Goal: Task Accomplishment & Management: Use online tool/utility

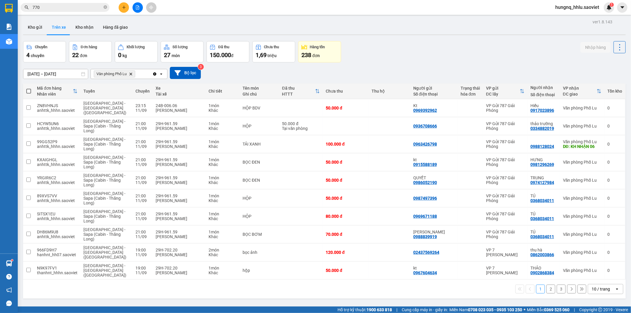
click at [546, 285] on button "2" at bounding box center [550, 289] width 9 height 9
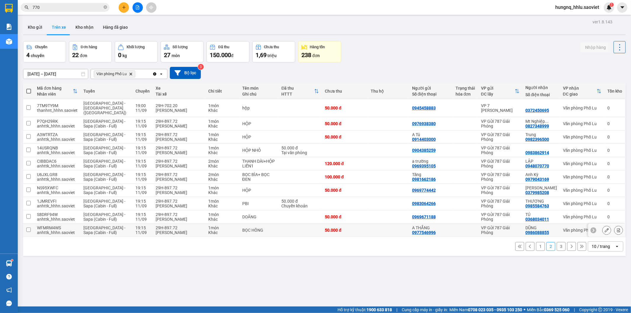
click at [617, 228] on icon at bounding box center [618, 230] width 3 height 4
click at [557, 242] on button "3" at bounding box center [561, 246] width 9 height 9
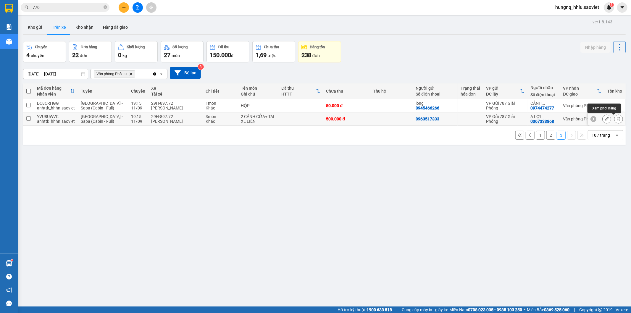
click at [617, 120] on icon at bounding box center [618, 119] width 3 height 4
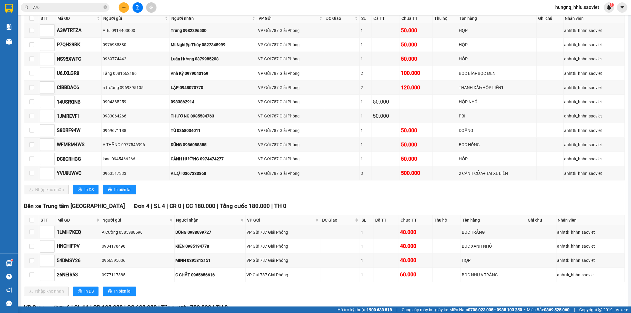
scroll to position [690, 0]
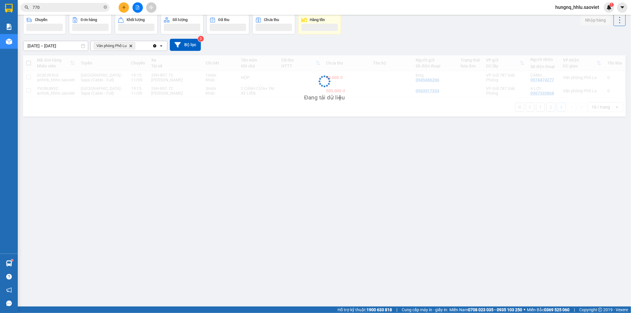
scroll to position [27, 0]
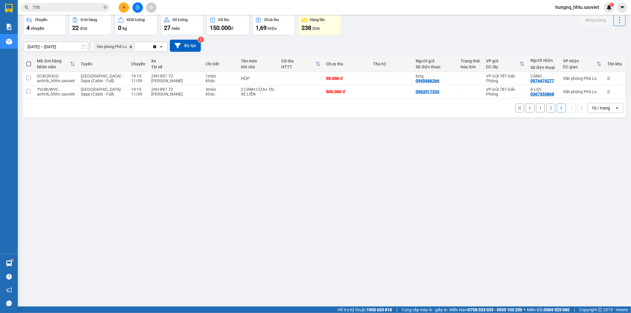
click at [546, 110] on button "2" at bounding box center [550, 108] width 9 height 9
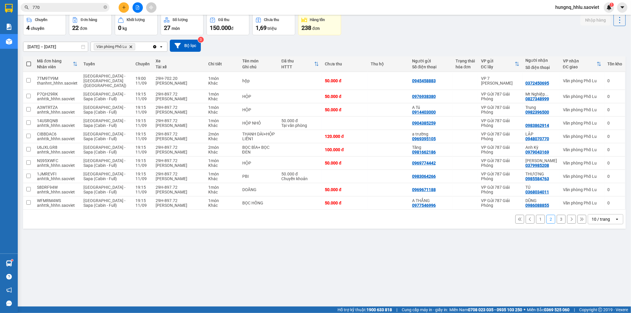
click at [536, 215] on button "1" at bounding box center [540, 219] width 9 height 9
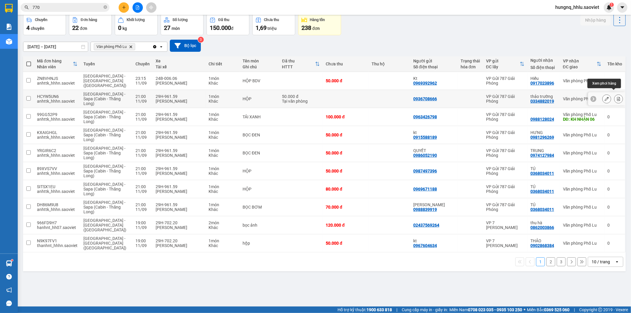
click at [616, 96] on button at bounding box center [618, 99] width 8 height 10
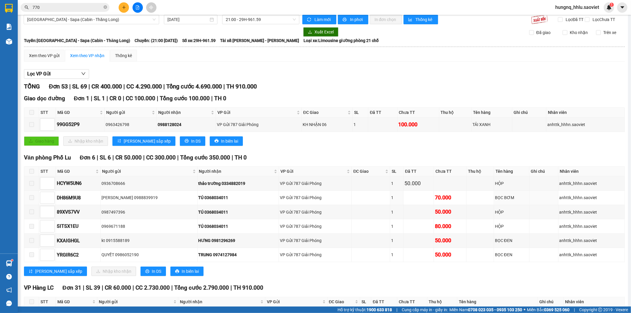
scroll to position [4, 0]
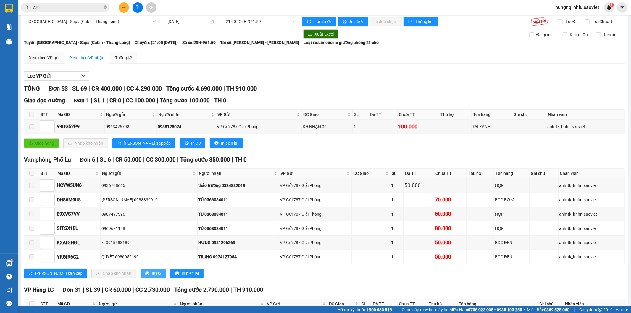
click at [141, 278] on button "In DS" at bounding box center [153, 273] width 25 height 9
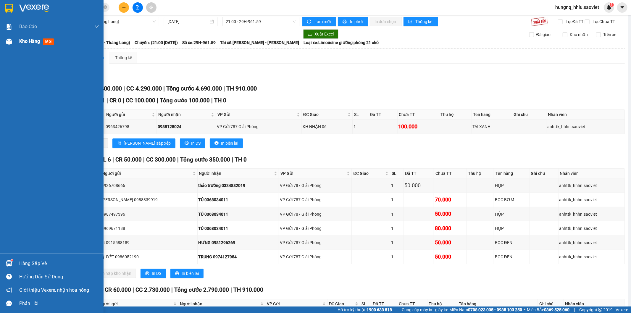
click at [34, 45] on div "Kho hàng mới" at bounding box center [37, 41] width 37 height 7
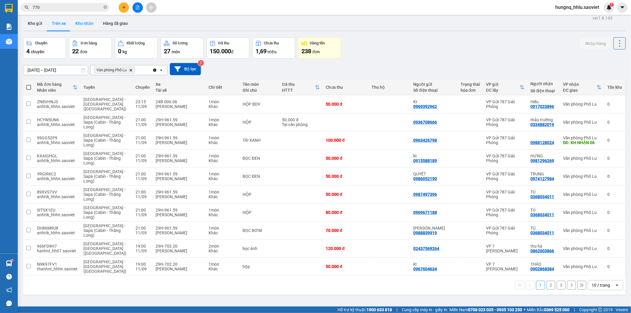
click at [91, 27] on button "Kho nhận" at bounding box center [85, 23] width 28 height 14
type input "[DATE] – [DATE]"
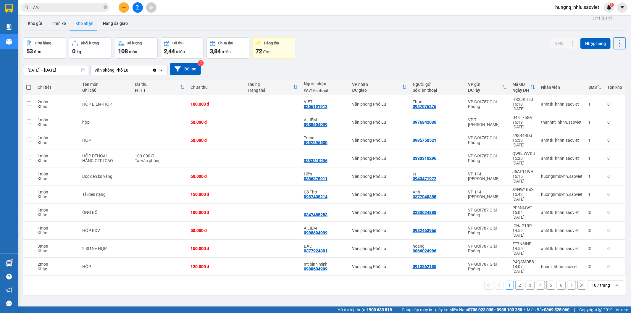
click at [517, 281] on button "2" at bounding box center [519, 285] width 9 height 9
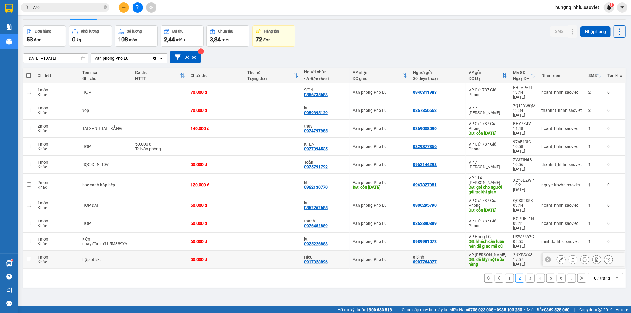
scroll to position [27, 0]
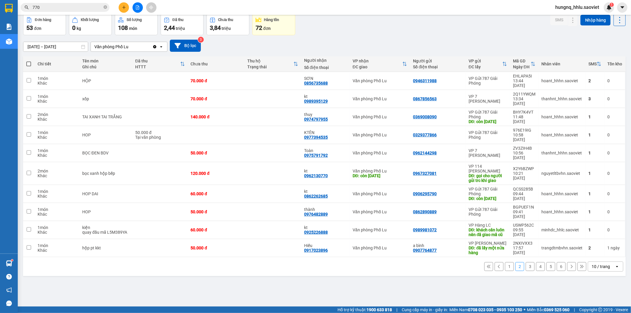
click at [526, 262] on button "3" at bounding box center [530, 266] width 9 height 9
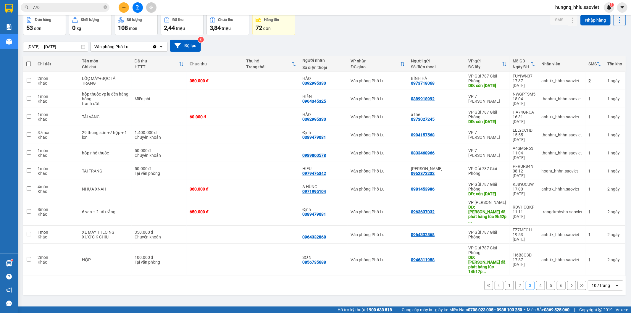
click at [515, 281] on button "2" at bounding box center [519, 285] width 9 height 9
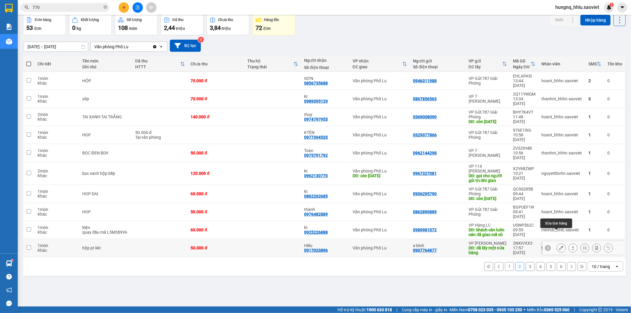
click at [559, 246] on icon at bounding box center [561, 248] width 4 height 4
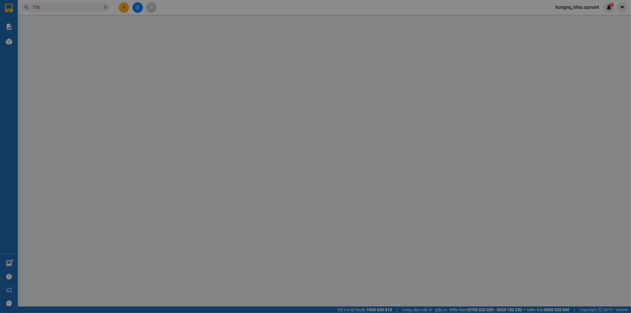
type input "0907764877"
type input "a bình"
type input "đã lấy một nửa hàng"
type input "0917023896"
type input "Hiếu"
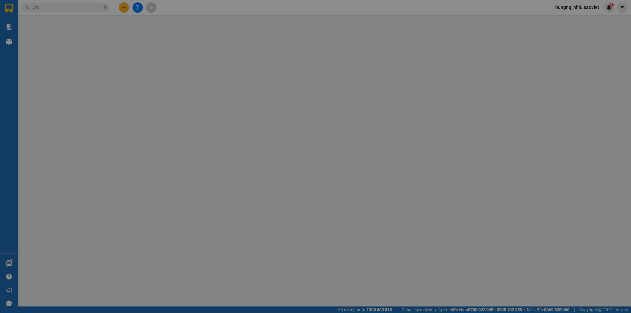
type input "50.000"
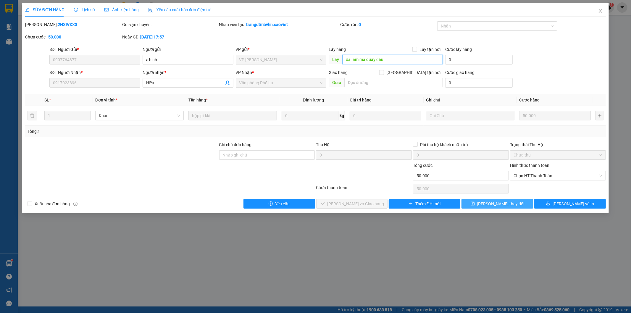
type input "đã làm mã quay đầu"
click at [516, 206] on button "[PERSON_NAME] thay đổi" at bounding box center [497, 203] width 72 height 9
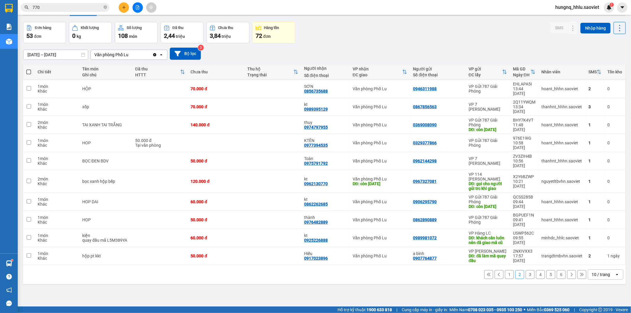
scroll to position [27, 0]
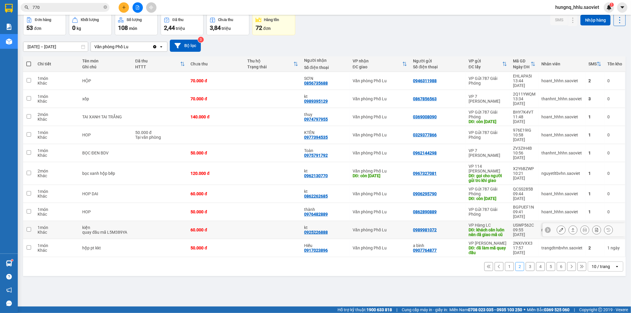
click at [559, 228] on icon at bounding box center [561, 230] width 4 height 4
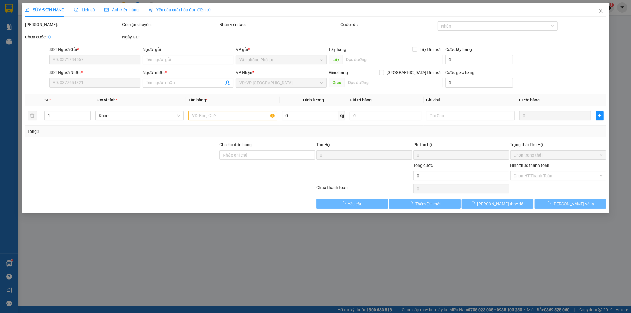
type input "0989981072"
type input "khách cân luôn nên đã giao mã cũ"
type input "0925226888"
type input "kt"
type input "60.000"
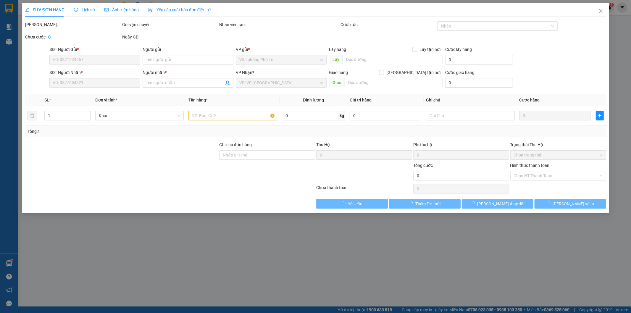
type input "60.000"
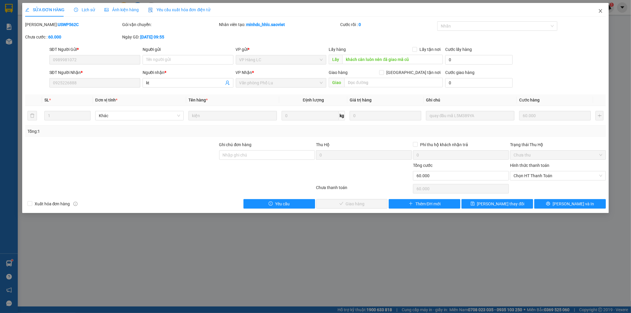
click at [603, 13] on icon "close" at bounding box center [600, 11] width 5 height 5
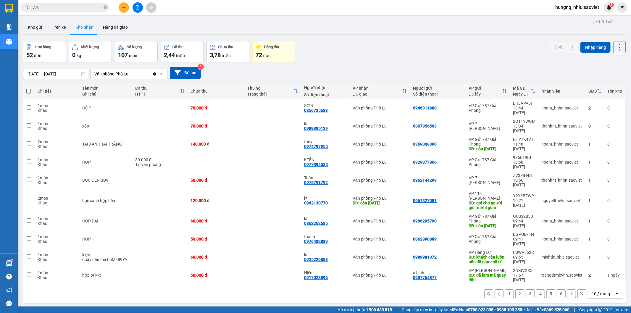
click at [45, 9] on input "770" at bounding box center [68, 7] width 70 height 7
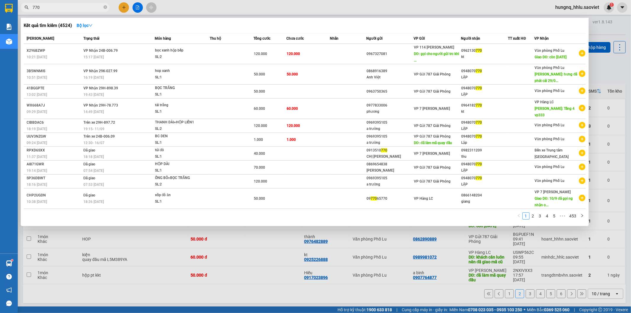
drag, startPoint x: 53, startPoint y: 5, endPoint x: 0, endPoint y: 3, distance: 52.7
click at [0, 4] on section "Kết quả tìm kiếm ( 4524 ) Bộ lọc Mã ĐH Trạng thái Món hàng Thu hộ Tổng cước Chư…" at bounding box center [315, 156] width 631 height 313
click at [49, 7] on input "770" at bounding box center [68, 7] width 70 height 7
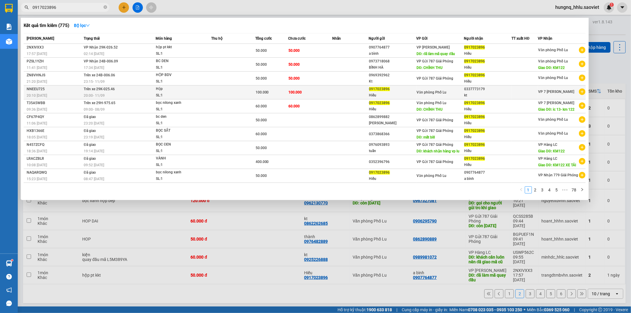
type input "0917023896"
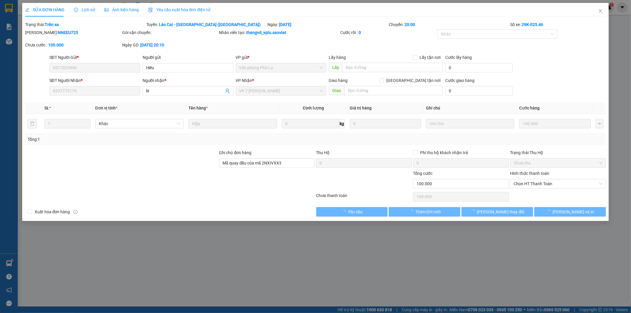
type input "0917023896"
type input "Hiếu"
type input "0337773179"
type input "kt"
type input "Mã quay đầu của mã 2NXIVXX3"
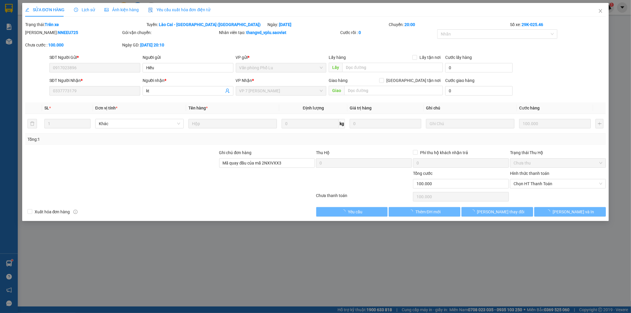
type input "100.000"
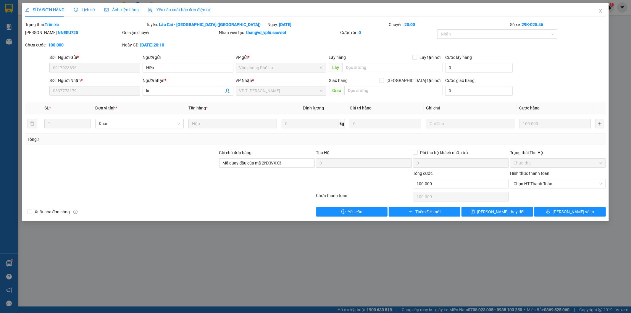
drag, startPoint x: 40, startPoint y: 32, endPoint x: 73, endPoint y: 34, distance: 33.2
click at [71, 33] on div "[PERSON_NAME]: NNEEU725" at bounding box center [73, 32] width 96 height 7
copy b "NNEEU725"
click at [601, 11] on icon "close" at bounding box center [600, 11] width 5 height 5
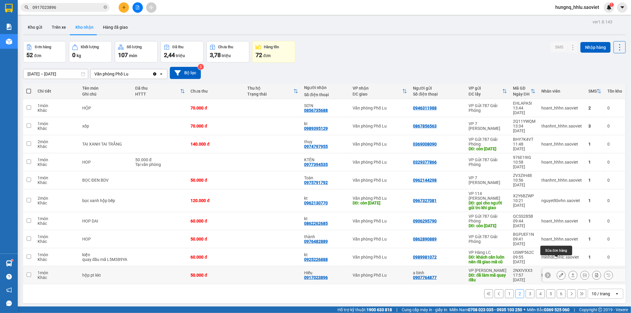
click at [557, 270] on button at bounding box center [561, 275] width 8 height 10
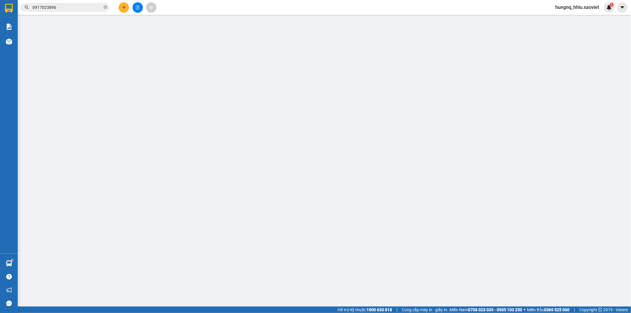
type input "0907764877"
type input "a bình"
type input "đã làm mã quay đầu"
type input "0917023896"
type input "Hiếu"
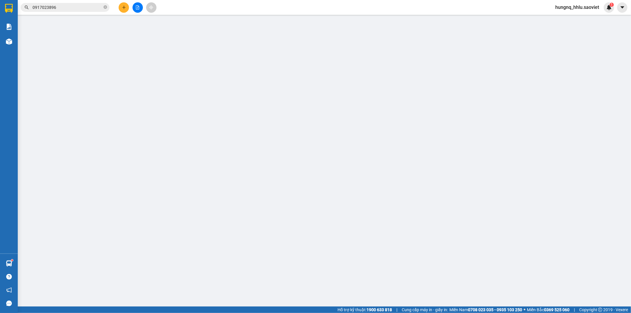
type input "50.000"
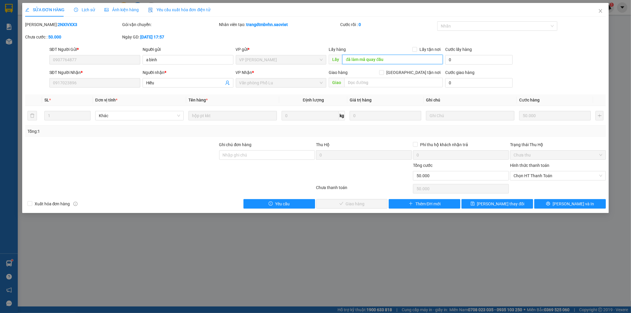
click at [387, 57] on input "đã làm mã quay đầu" at bounding box center [392, 59] width 101 height 9
paste input "NNEEU725"
click at [385, 59] on input "đã làm mã quay đầu NNEEU725" at bounding box center [392, 59] width 101 height 9
click at [385, 61] on input "đã làm mã quay đầu NNEEU725" at bounding box center [392, 59] width 101 height 9
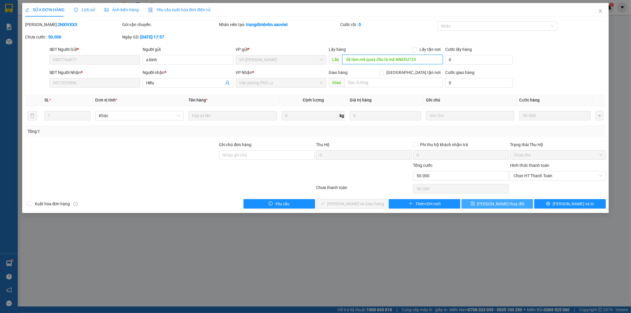
type input "đã làm mã quay đầu là mã NNEEU725"
click at [515, 206] on button "[PERSON_NAME] thay đổi" at bounding box center [497, 203] width 72 height 9
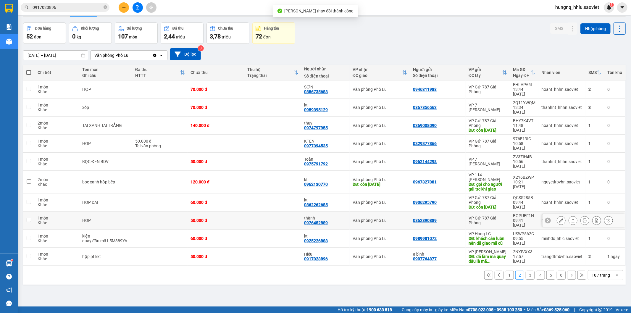
scroll to position [27, 0]
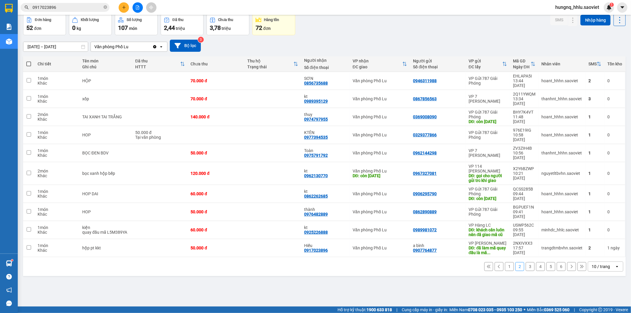
click at [527, 262] on button "3" at bounding box center [530, 266] width 9 height 9
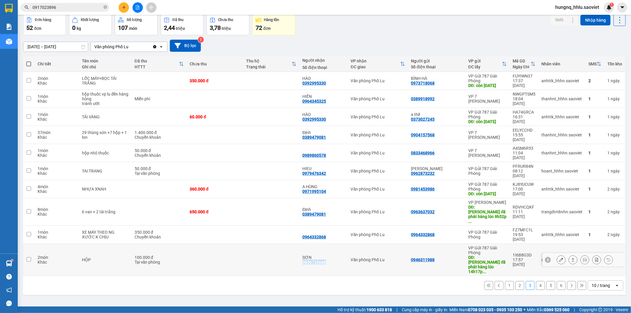
drag, startPoint x: 301, startPoint y: 246, endPoint x: 325, endPoint y: 244, distance: 23.4
click at [325, 255] on div "SƠN 0856735688" at bounding box center [323, 259] width 42 height 9
checkbox input "true"
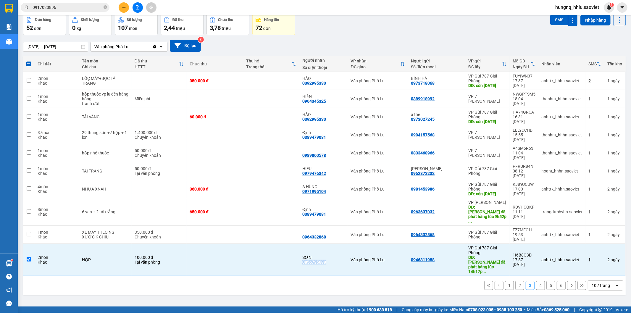
copy div "0856735688"
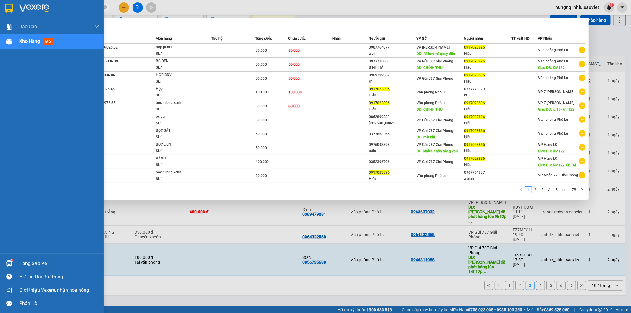
drag, startPoint x: 60, startPoint y: 9, endPoint x: 0, endPoint y: 16, distance: 60.2
click at [0, 14] on section "Kết quả tìm kiếm ( 775 ) Bộ lọc Mã ĐH Trạng thái Món hàng Thu hộ Tổng cước Chưa…" at bounding box center [315, 156] width 631 height 313
paste input "856735688"
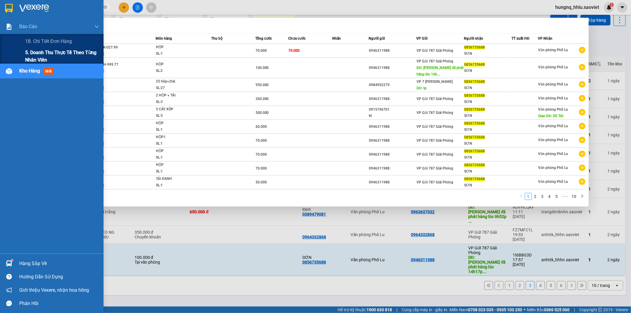
type input "0856735688"
click at [31, 52] on span "5. Doanh thu thực tế theo từng nhân viên" at bounding box center [62, 56] width 74 height 15
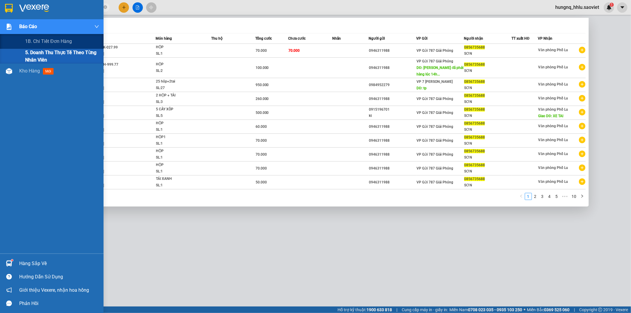
click at [20, 52] on div "5. Doanh thu thực tế theo từng nhân viên" at bounding box center [52, 56] width 104 height 15
click at [35, 57] on span "5. Doanh thu thực tế theo từng nhân viên" at bounding box center [62, 56] width 74 height 15
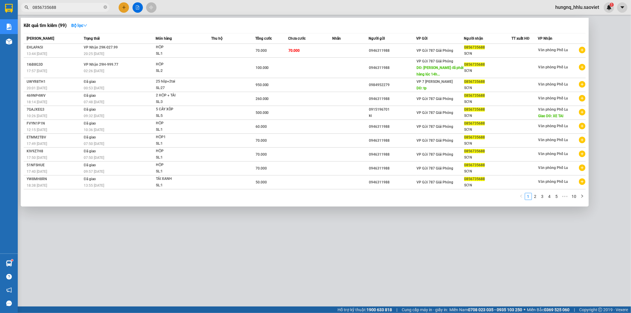
click at [261, 234] on div at bounding box center [315, 156] width 631 height 313
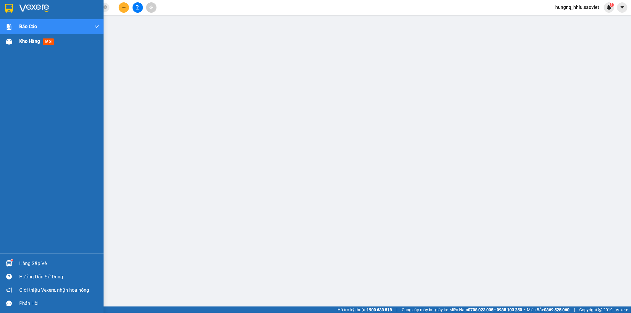
click at [36, 40] on span "Kho hàng" at bounding box center [29, 41] width 21 height 6
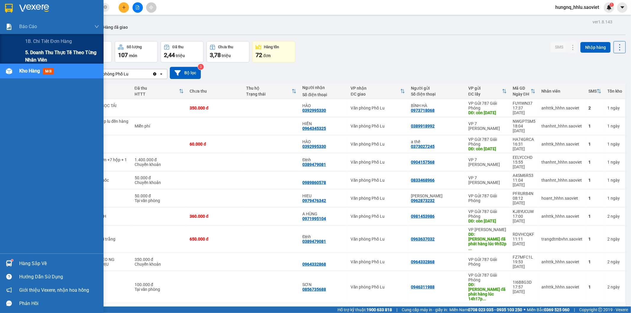
click at [33, 53] on span "5. Doanh thu thực tế theo từng nhân viên" at bounding box center [62, 56] width 74 height 15
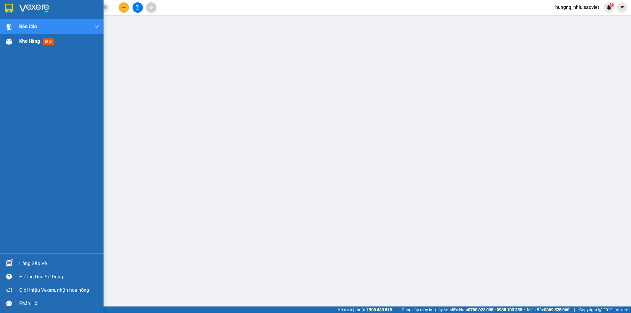
click at [30, 43] on span "Kho hàng" at bounding box center [29, 41] width 21 height 6
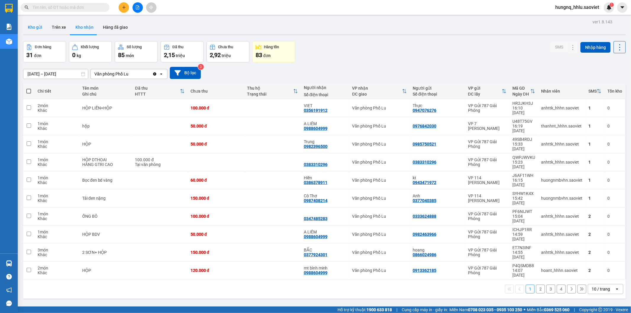
click at [37, 26] on button "Kho gửi" at bounding box center [35, 27] width 24 height 14
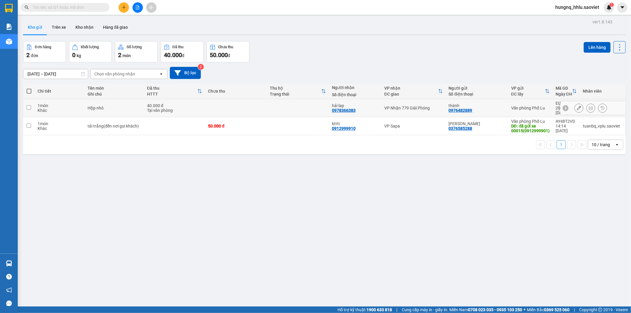
click at [60, 108] on div "Khác" at bounding box center [60, 110] width 44 height 5
checkbox input "true"
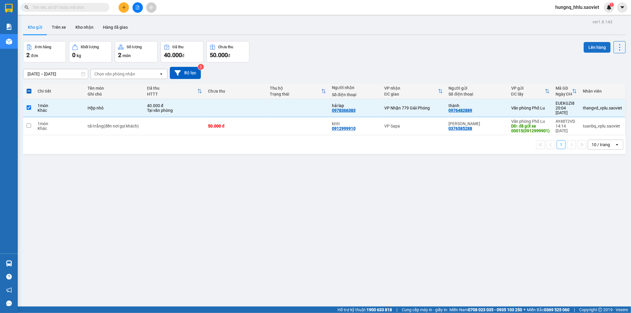
click at [598, 48] on button "Lên hàng" at bounding box center [597, 47] width 27 height 11
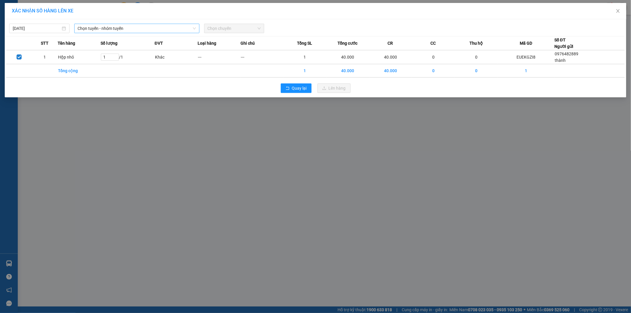
click at [114, 30] on span "Chọn tuyến - nhóm tuyến" at bounding box center [137, 28] width 118 height 9
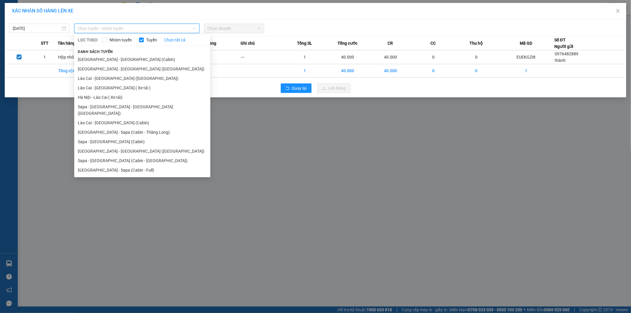
click at [86, 137] on li "Sapa - Hà Nội (Cabin)" at bounding box center [142, 141] width 136 height 9
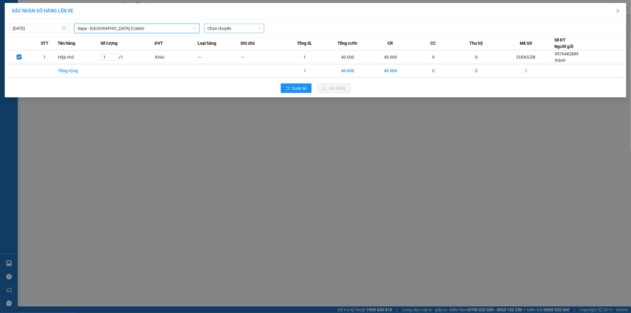
click at [216, 30] on span "Chọn chuyến" at bounding box center [234, 28] width 53 height 9
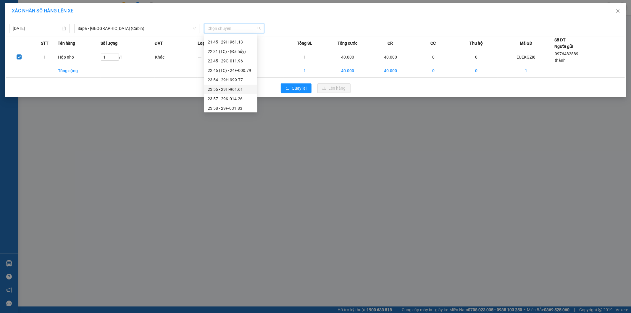
scroll to position [208, 0]
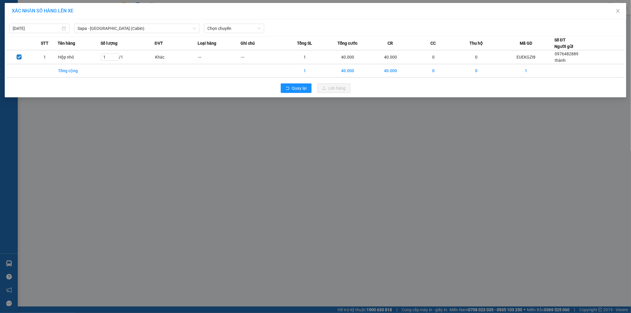
drag, startPoint x: 151, startPoint y: 75, endPoint x: 151, endPoint y: 70, distance: 5.0
click at [151, 75] on td at bounding box center [128, 70] width 54 height 13
click at [36, 29] on input "12/09/2025" at bounding box center [37, 28] width 48 height 7
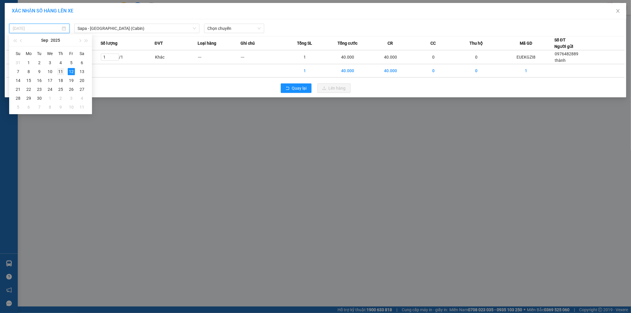
click at [59, 72] on div "11" at bounding box center [60, 71] width 7 height 7
type input "[DATE]"
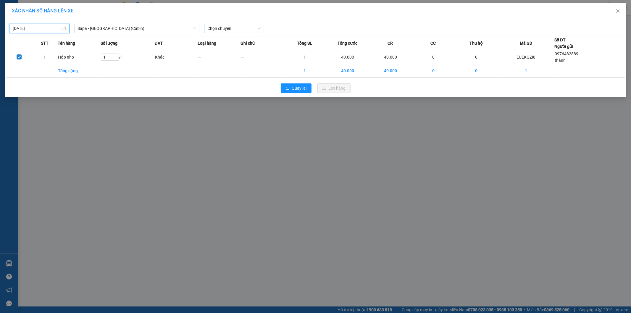
click at [217, 28] on span "Chọn chuyến" at bounding box center [234, 28] width 53 height 9
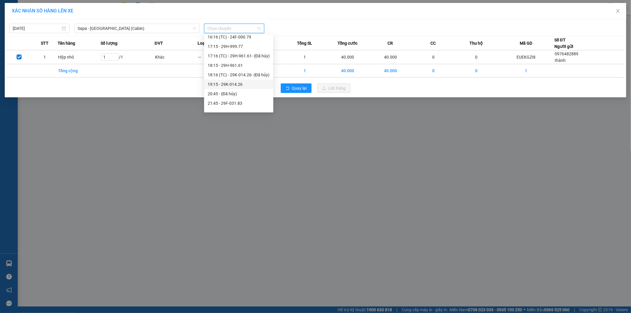
scroll to position [218, 0]
click at [213, 69] on div "23:54 - 24B-006.79" at bounding box center [239, 68] width 62 height 7
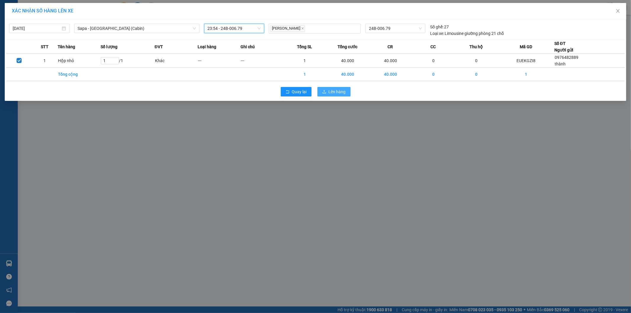
click at [348, 94] on button "Lên hàng" at bounding box center [333, 91] width 33 height 9
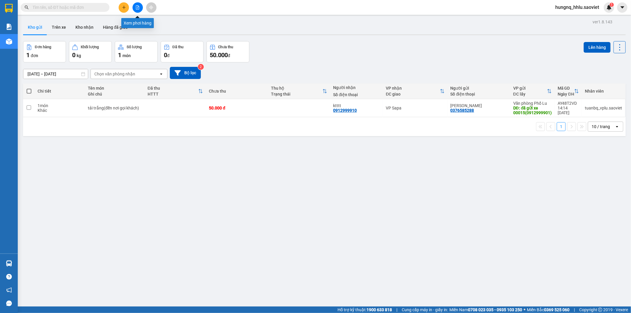
click at [140, 8] on button at bounding box center [138, 7] width 10 height 10
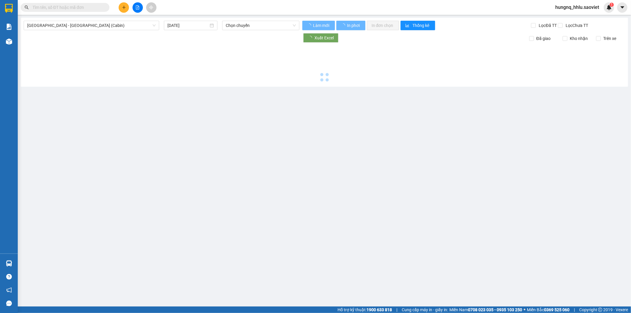
type input "12/09/2025"
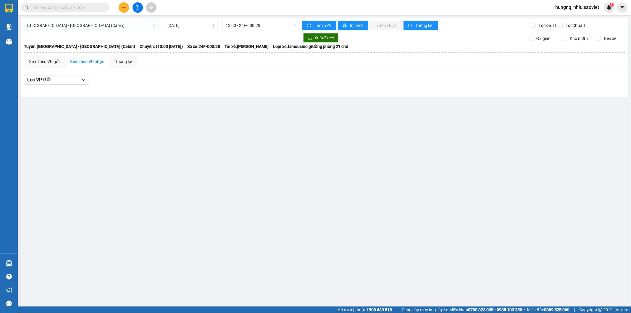
click at [43, 22] on span "Hà Nội - Lào Cai (Cabin)" at bounding box center [91, 25] width 128 height 9
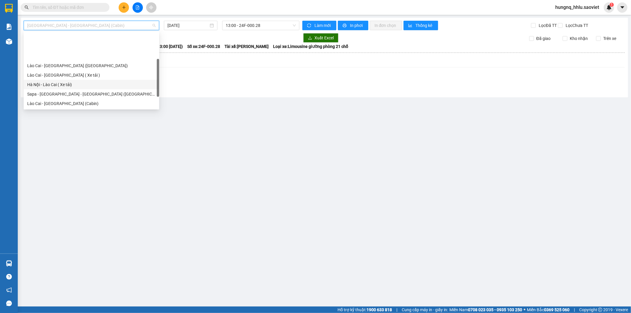
scroll to position [47, 0]
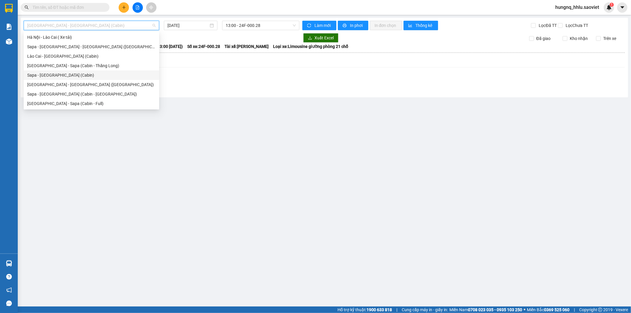
click at [34, 77] on div "Sapa - Hà Nội (Cabin)" at bounding box center [91, 75] width 128 height 7
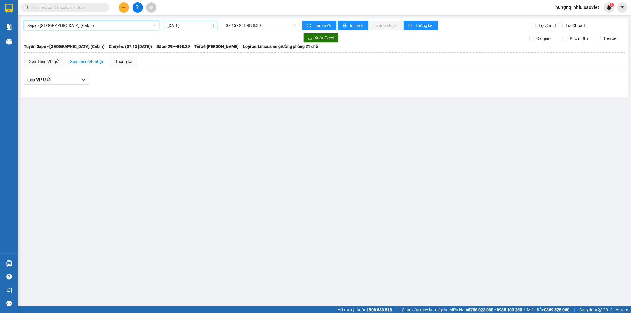
click at [173, 25] on input "12/09/2025" at bounding box center [187, 25] width 41 height 7
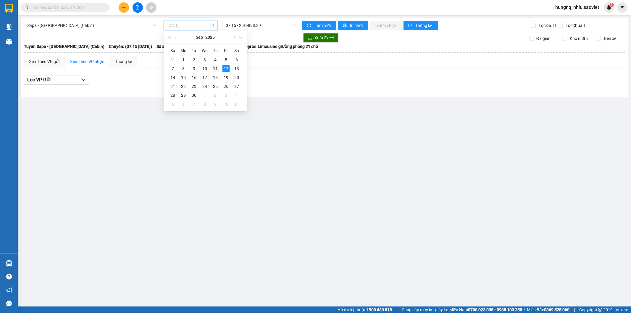
click at [215, 69] on div "11" at bounding box center [215, 68] width 7 height 7
type input "[DATE]"
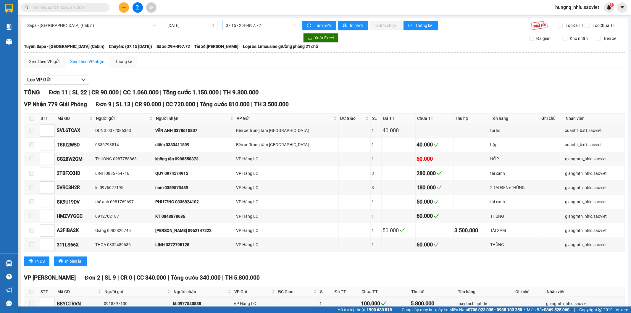
click at [257, 22] on span "07:15 - 29H-897.72" at bounding box center [261, 25] width 70 height 9
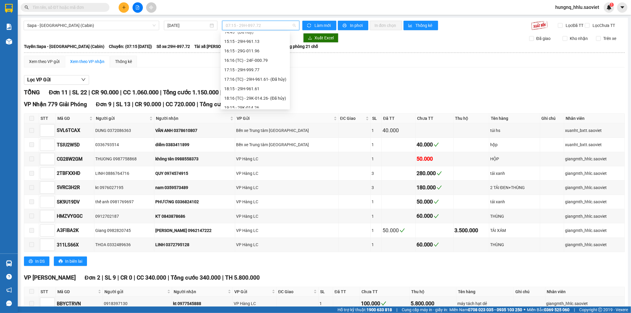
scroll to position [218, 0]
click at [225, 65] on div "23:54 - 24B-006.79" at bounding box center [255, 65] width 62 height 7
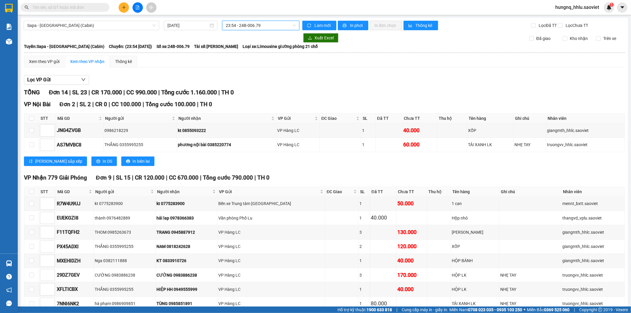
click at [228, 24] on span "23:54 - 24B-006.79" at bounding box center [261, 25] width 70 height 9
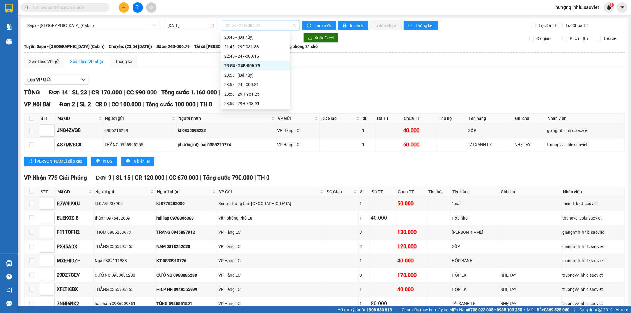
click at [225, 66] on div "23:54 - 24B-006.79" at bounding box center [255, 65] width 62 height 7
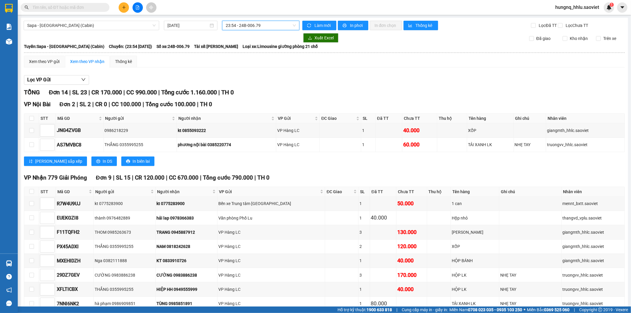
click at [235, 23] on span "23:54 - 24B-006.79" at bounding box center [261, 25] width 70 height 9
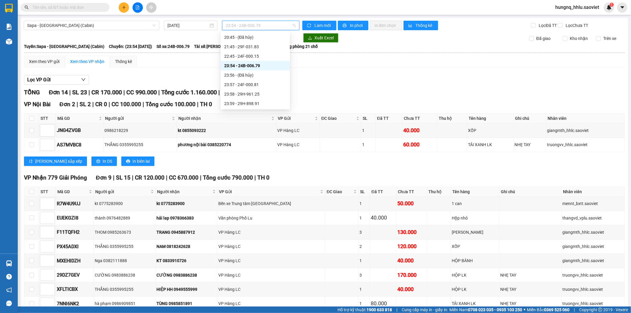
click at [226, 67] on div "23:54 - 24B-006.79" at bounding box center [255, 65] width 62 height 7
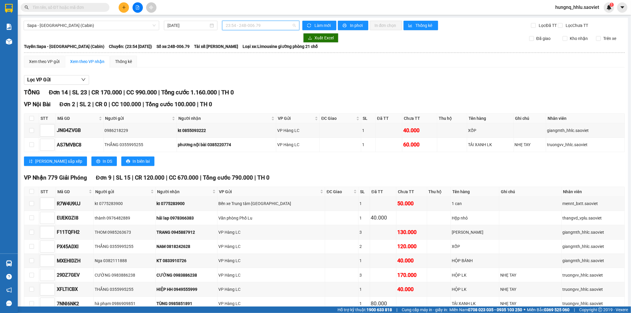
click at [226, 24] on span "23:54 - 24B-006.79" at bounding box center [261, 25] width 70 height 9
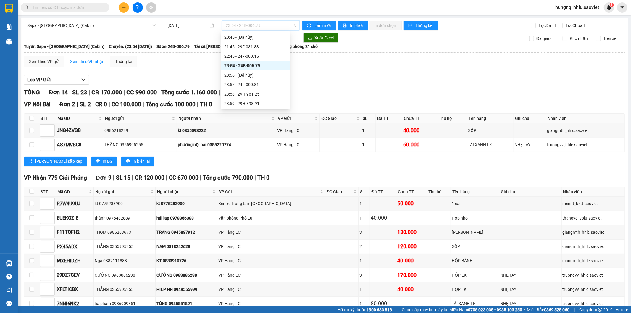
click at [226, 67] on div "23:54 - 24B-006.79" at bounding box center [255, 65] width 62 height 7
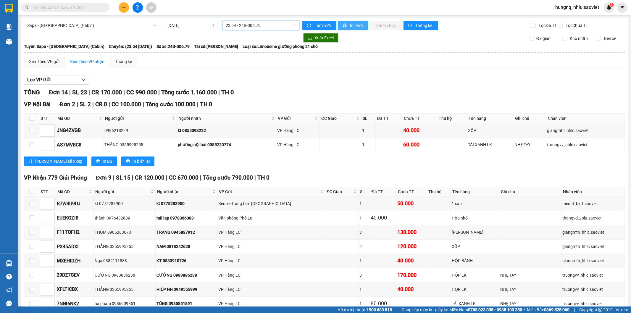
click at [363, 28] on button "In phơi" at bounding box center [353, 25] width 30 height 9
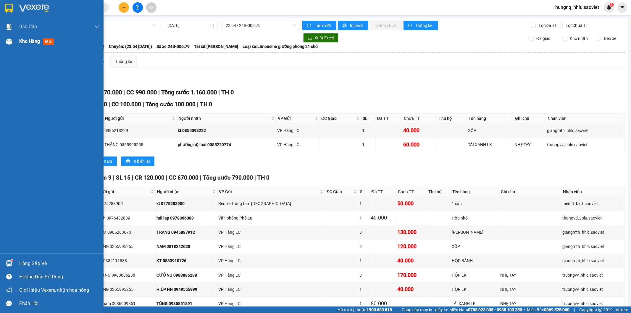
click at [35, 43] on span "Kho hàng" at bounding box center [29, 41] width 21 height 6
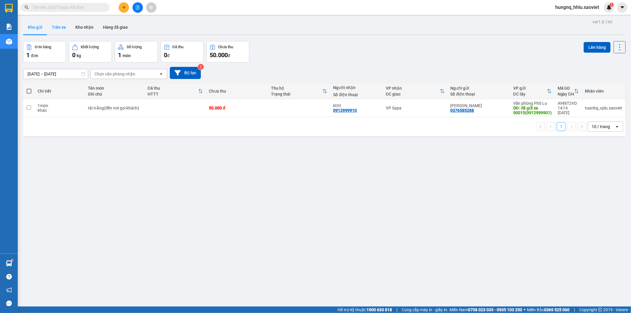
click at [60, 30] on button "Trên xe" at bounding box center [59, 27] width 24 height 14
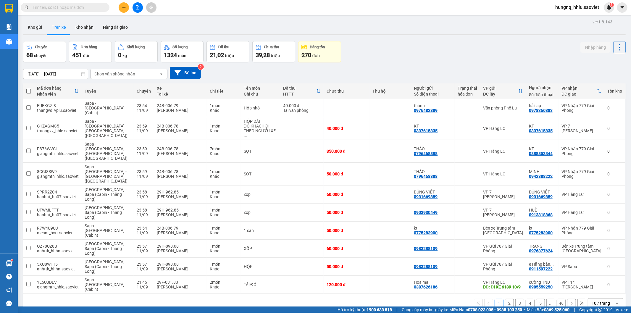
click at [102, 76] on div "Chọn văn phòng nhận" at bounding box center [114, 74] width 41 height 6
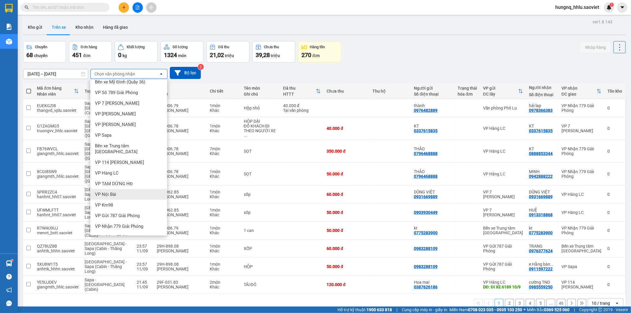
scroll to position [7, 0]
click at [102, 231] on span "Văn phòng Phố Lu" at bounding box center [113, 234] width 36 height 6
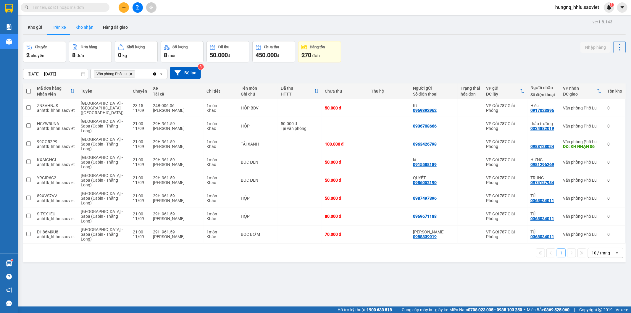
click at [78, 25] on button "Kho nhận" at bounding box center [85, 27] width 28 height 14
